Goal: Information Seeking & Learning: Check status

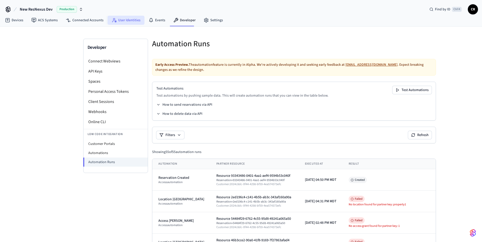
click at [128, 20] on link "User Identities" at bounding box center [126, 20] width 37 height 9
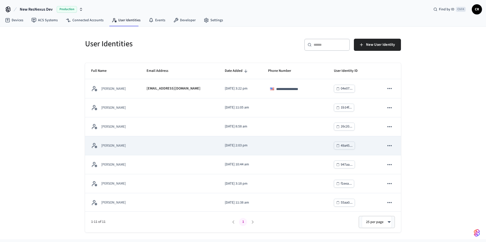
click at [105, 151] on td "[PERSON_NAME]" at bounding box center [112, 145] width 55 height 19
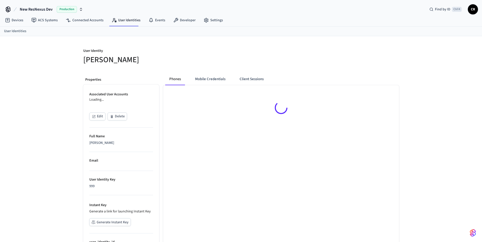
scroll to position [35, 0]
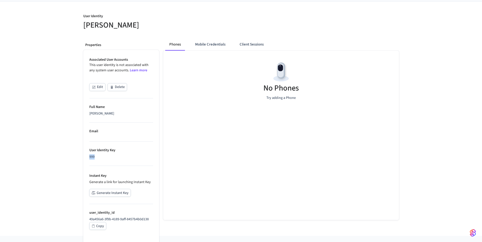
drag, startPoint x: 91, startPoint y: 155, endPoint x: 87, endPoint y: 154, distance: 4.1
click at [87, 154] on ul "Associated User Accounts This user identity is not associated with any system u…" at bounding box center [121, 149] width 76 height 198
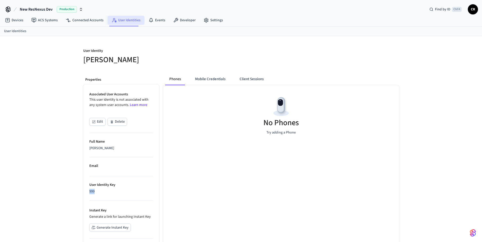
click at [117, 22] on link "User Identities" at bounding box center [126, 20] width 37 height 9
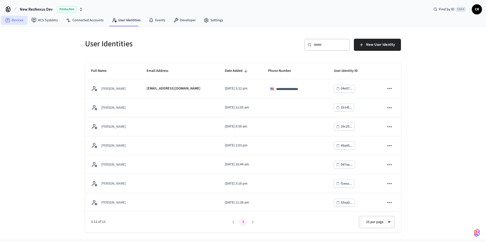
click at [26, 24] on link "Devices" at bounding box center [14, 20] width 26 height 9
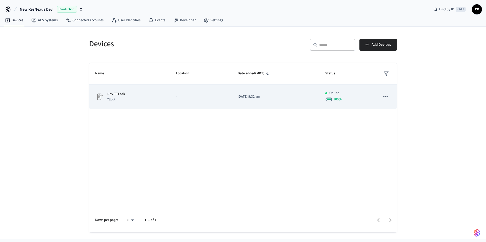
click at [129, 100] on div "Dev TTLock Ttlock" at bounding box center [129, 97] width 69 height 11
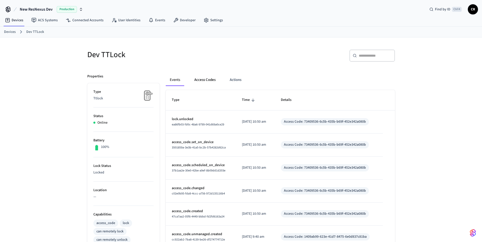
click at [212, 82] on button "Access Codes" at bounding box center [204, 80] width 29 height 12
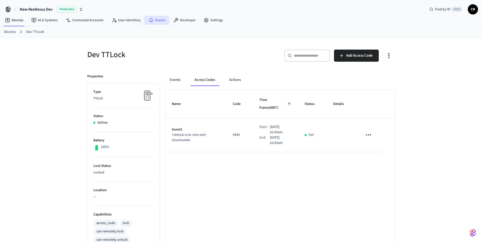
click at [154, 18] on link "Events" at bounding box center [157, 20] width 25 height 9
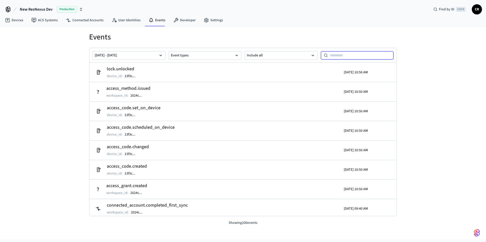
click at [350, 56] on input at bounding box center [361, 55] width 66 height 6
paste input "**********"
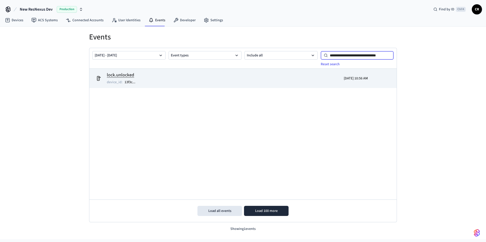
type input "**********"
click at [147, 76] on td "lock.unlocked device_id : 13f3c ..." at bounding box center [193, 78] width 200 height 14
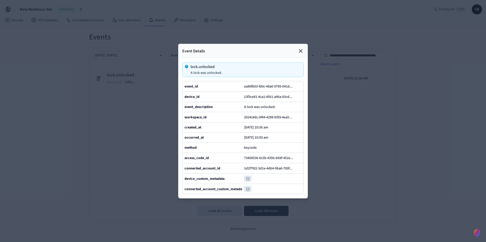
click at [299, 48] on icon at bounding box center [301, 51] width 6 height 6
